Goal: Task Accomplishment & Management: Complete application form

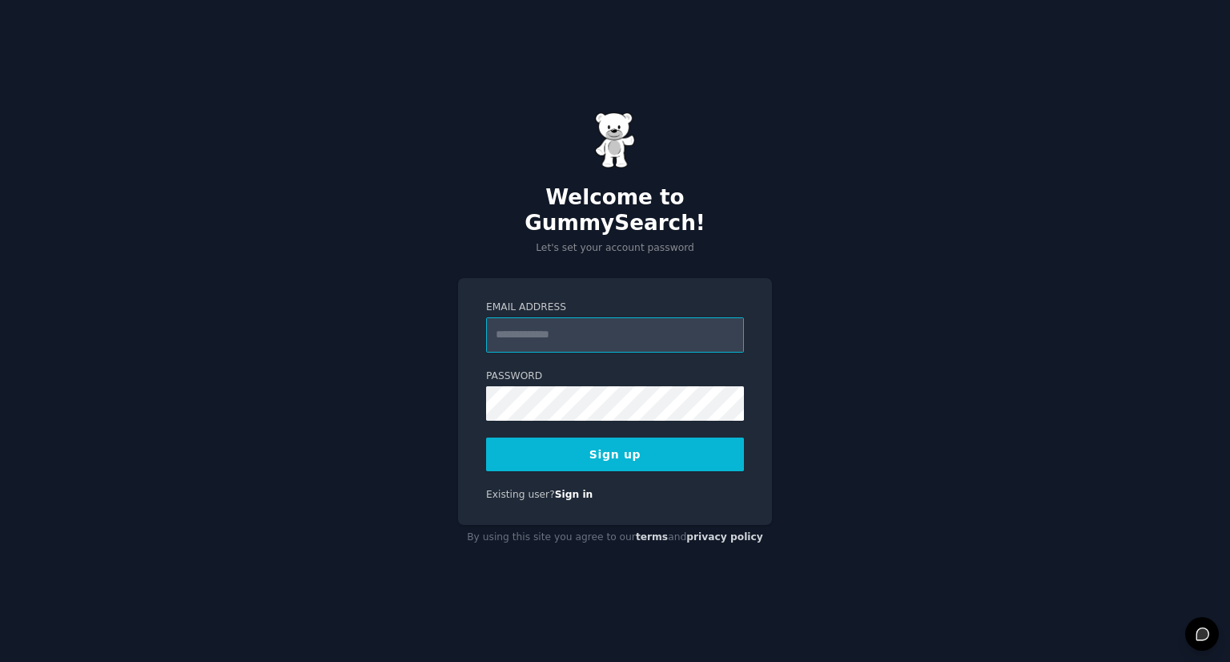
click at [612, 321] on input "Email Address" at bounding box center [615, 334] width 258 height 35
click at [537, 300] on label "Email Address" at bounding box center [615, 307] width 258 height 14
click at [537, 317] on input "Email Address" at bounding box center [615, 334] width 258 height 35
click at [538, 327] on input "Email Address" at bounding box center [615, 334] width 258 height 35
type input "**********"
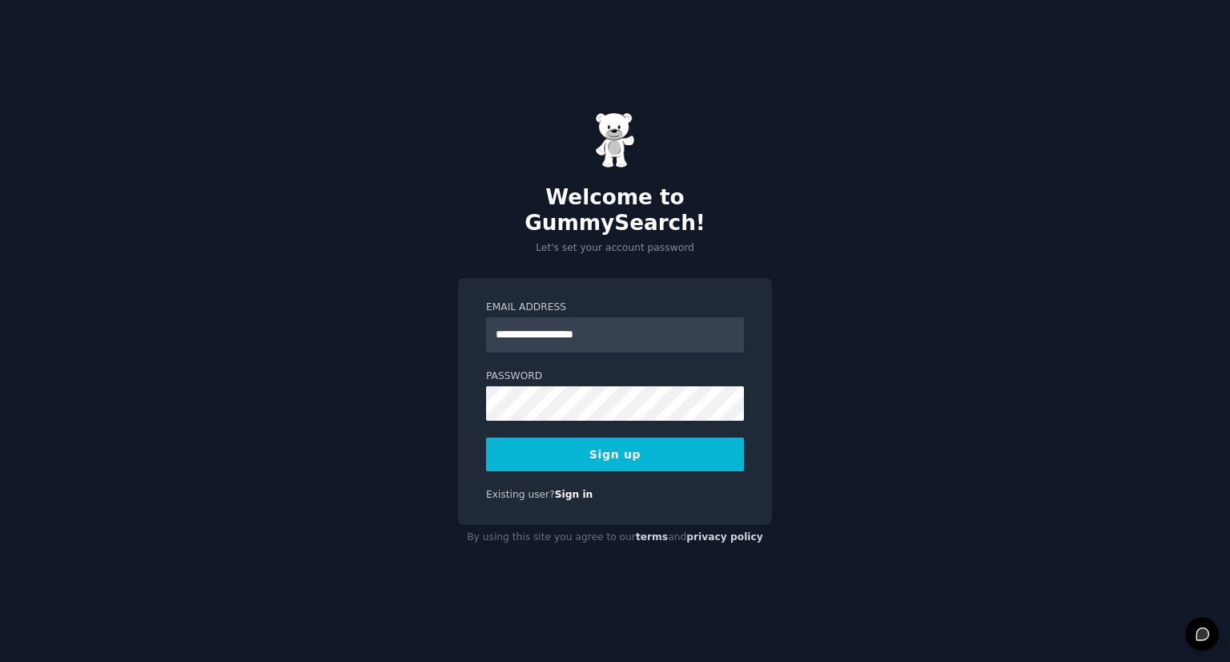
click at [667, 439] on button "Sign up" at bounding box center [615, 454] width 258 height 34
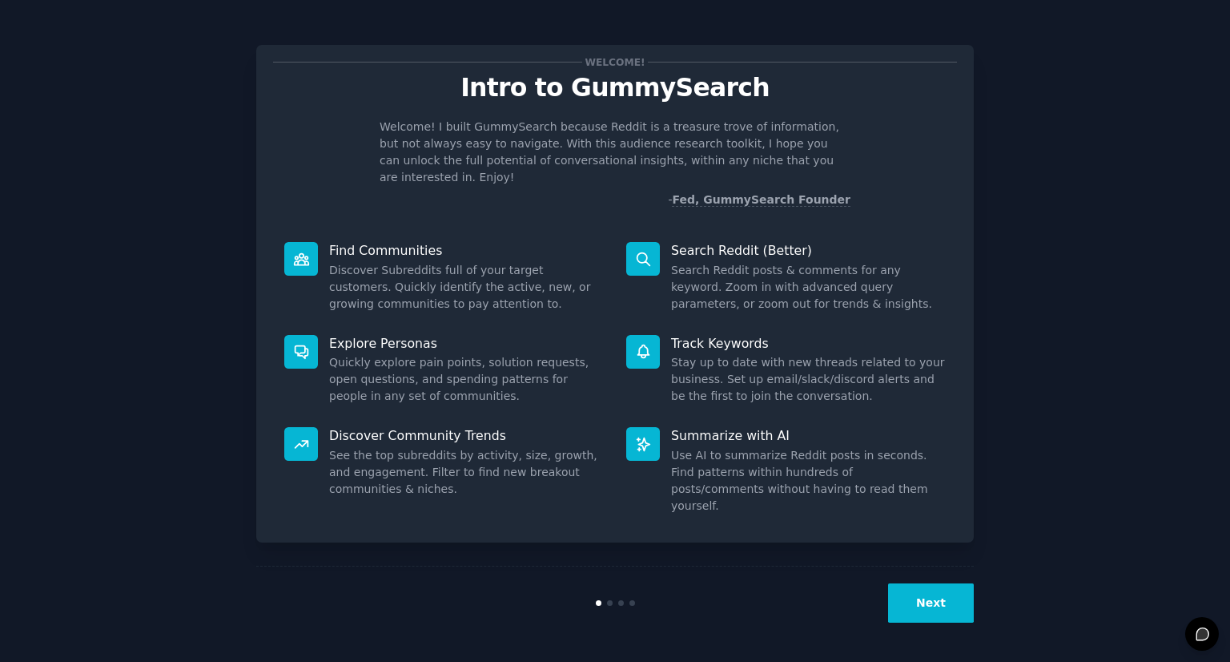
click at [936, 598] on button "Next" at bounding box center [931, 602] width 86 height 39
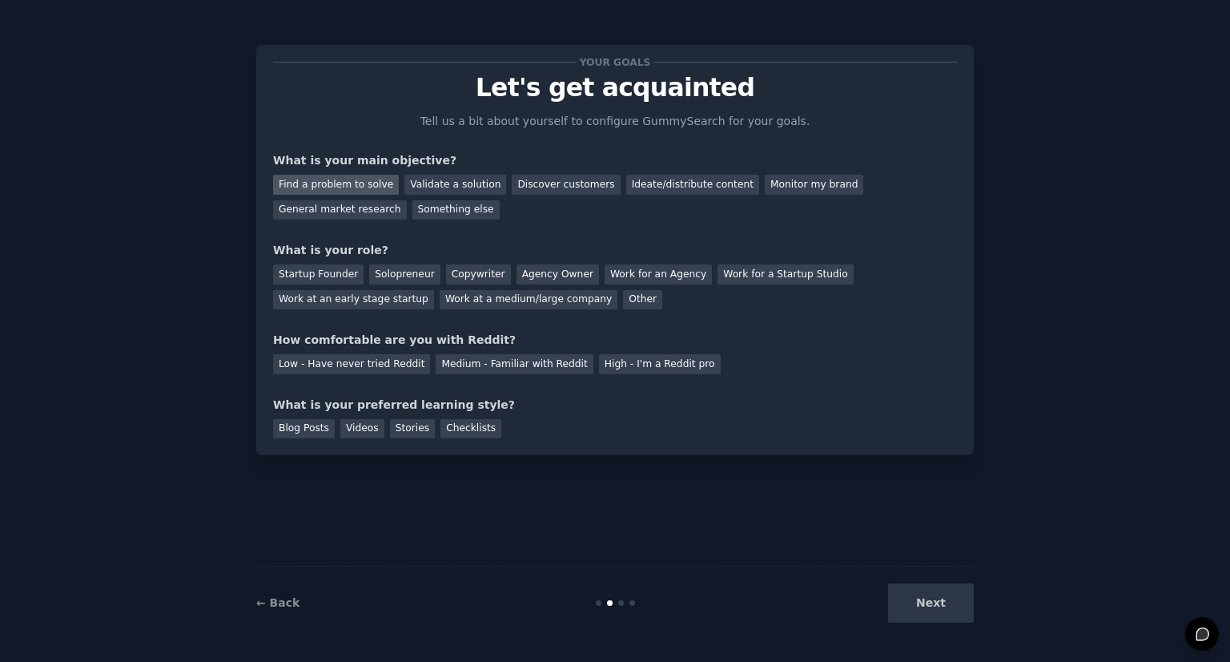
click at [375, 187] on div "Find a problem to solve" at bounding box center [336, 185] width 126 height 20
click at [517, 187] on div "Discover customers" at bounding box center [566, 185] width 108 height 20
click at [336, 180] on div "Find a problem to solve" at bounding box center [336, 185] width 126 height 20
click at [322, 269] on div "Startup Founder" at bounding box center [318, 274] width 91 height 20
click at [449, 353] on div "Low - Have never tried Reddit Medium - Familiar with Reddit High - I'm a Reddit…" at bounding box center [615, 361] width 684 height 26
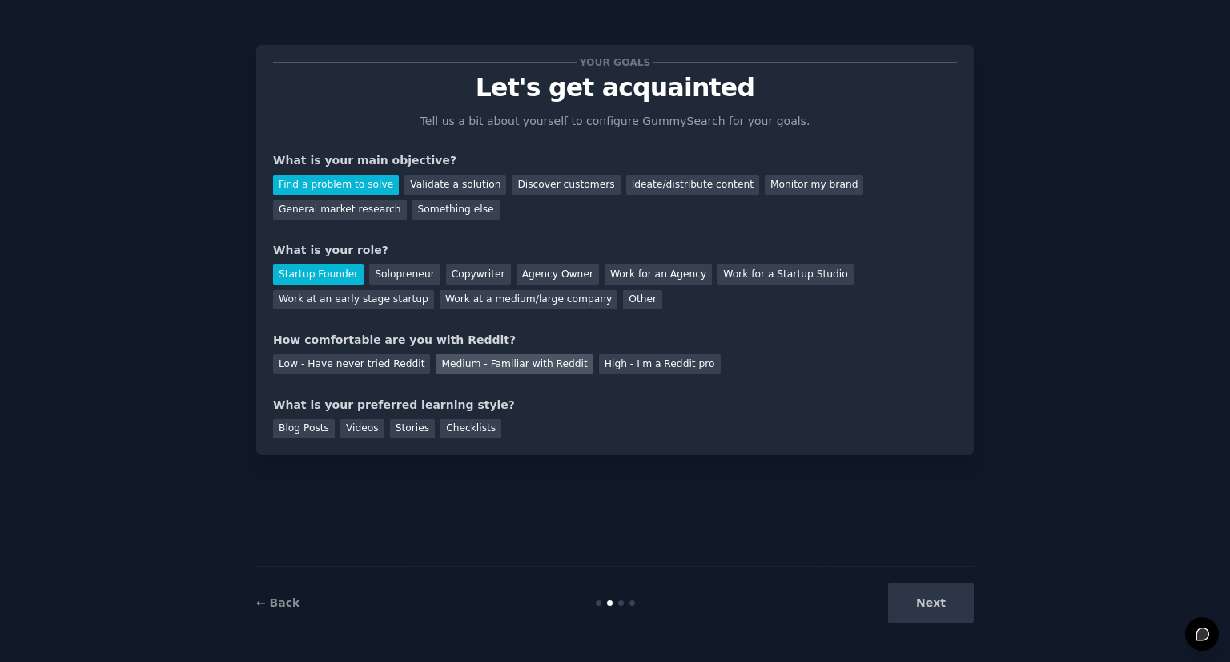
click at [454, 363] on div "Medium - Familiar with Reddit" at bounding box center [514, 364] width 157 height 20
click at [314, 421] on div "Blog Posts" at bounding box center [304, 429] width 62 height 20
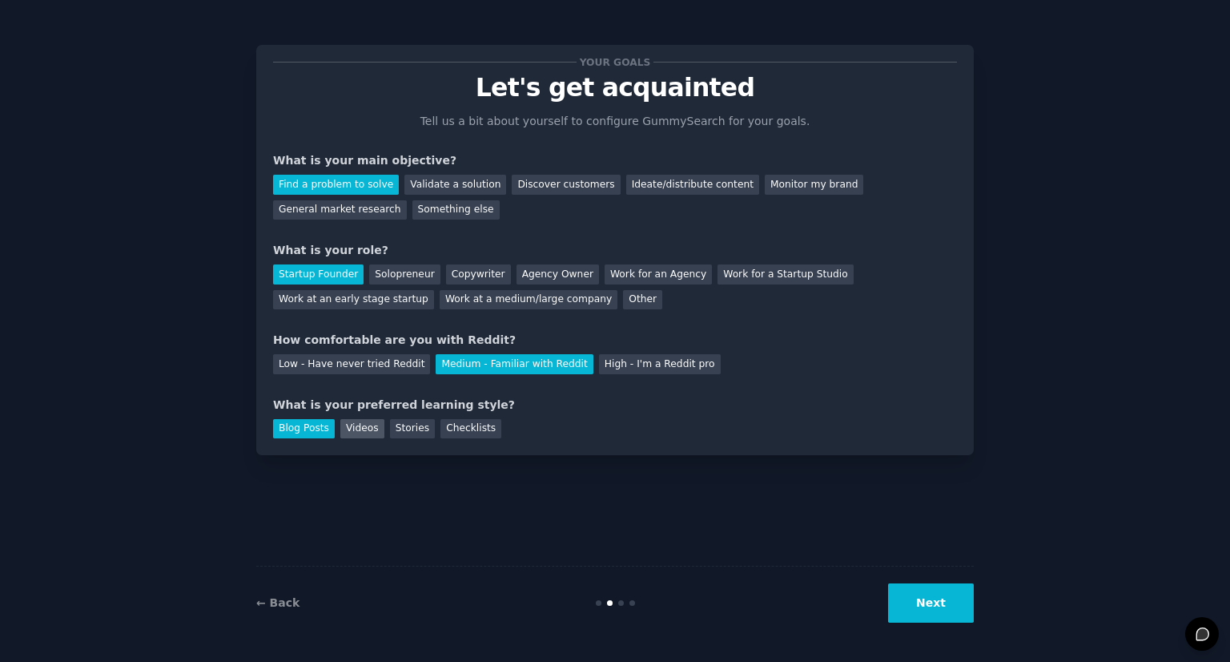
click at [348, 423] on div "Videos" at bounding box center [362, 429] width 44 height 20
click at [309, 429] on div "Blog Posts" at bounding box center [304, 429] width 62 height 20
click at [928, 593] on button "Next" at bounding box center [931, 602] width 86 height 39
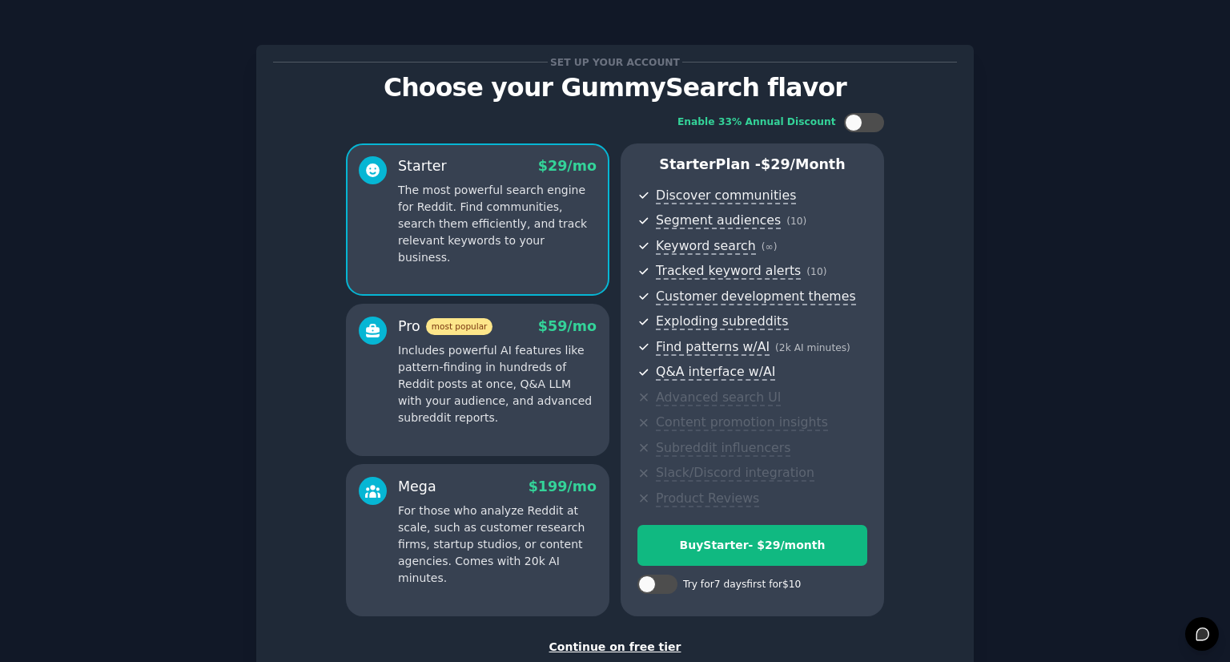
scroll to position [45, 0]
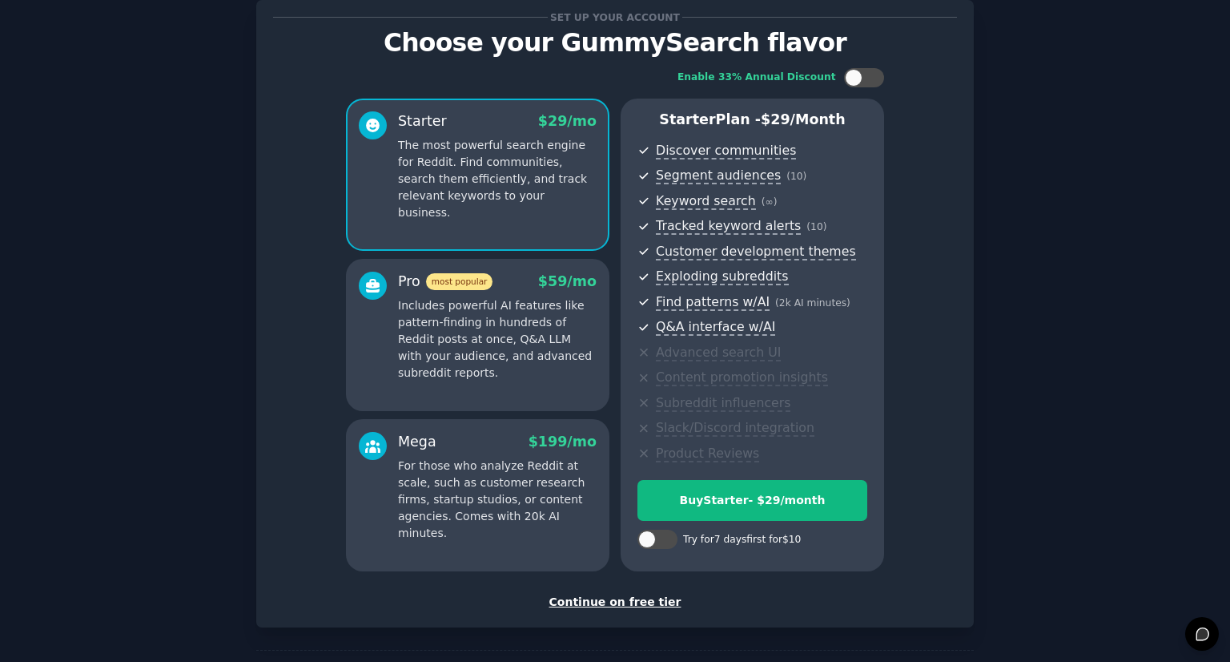
click at [650, 602] on div "Continue on free tier" at bounding box center [615, 602] width 684 height 17
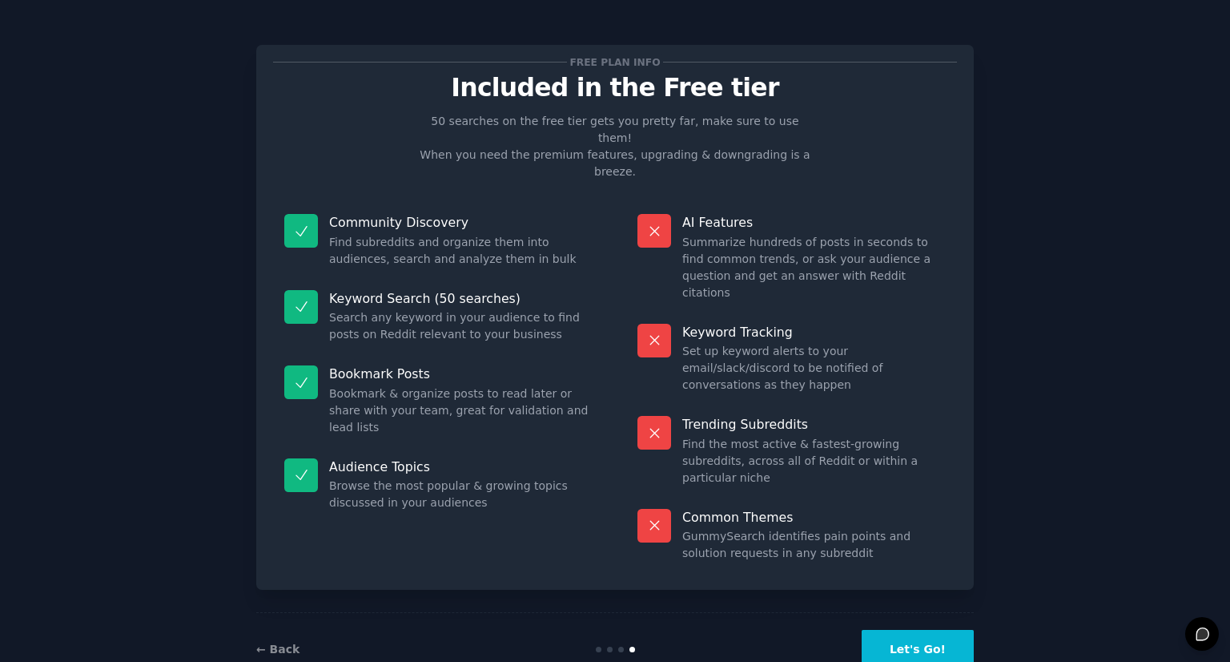
click at [897, 630] on button "Let's Go!" at bounding box center [918, 649] width 112 height 39
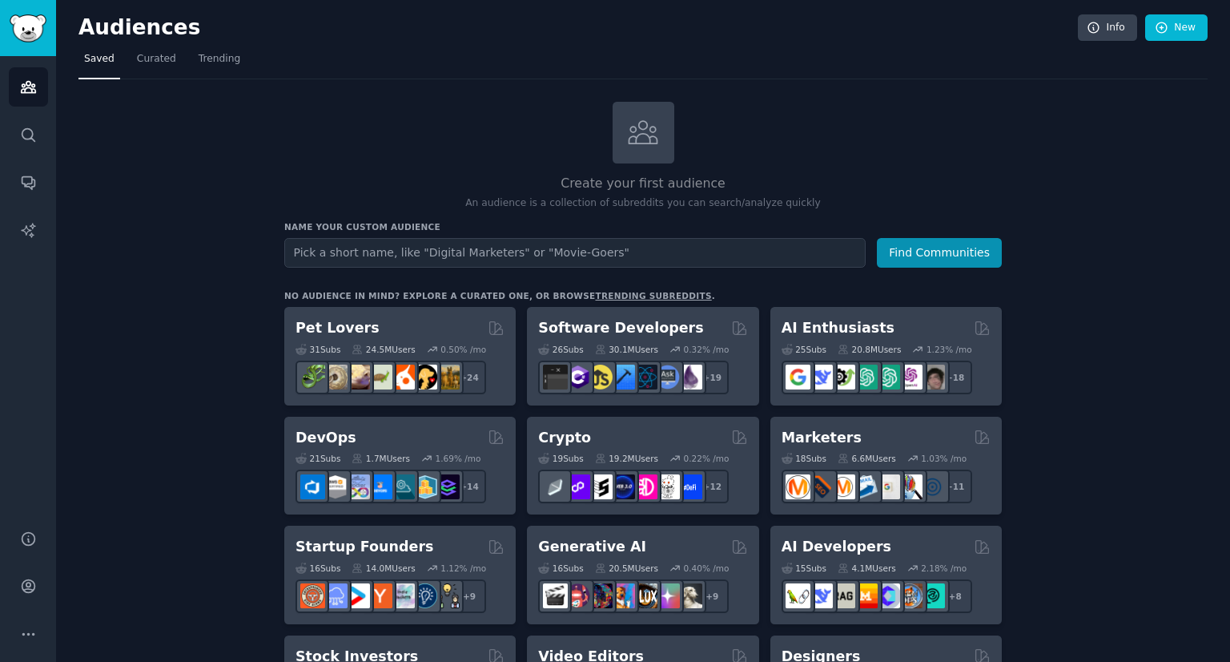
click at [441, 142] on div "Create your first audience An audience is a collection of subreddits you can se…" at bounding box center [643, 156] width 718 height 109
